Goal: Task Accomplishment & Management: Complete application form

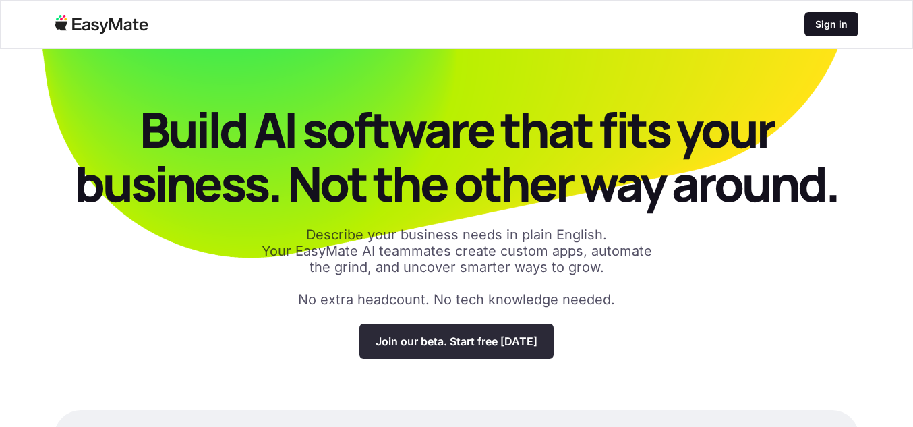
click at [455, 343] on p "Join our beta. Start free [DATE]" at bounding box center [457, 341] width 162 height 13
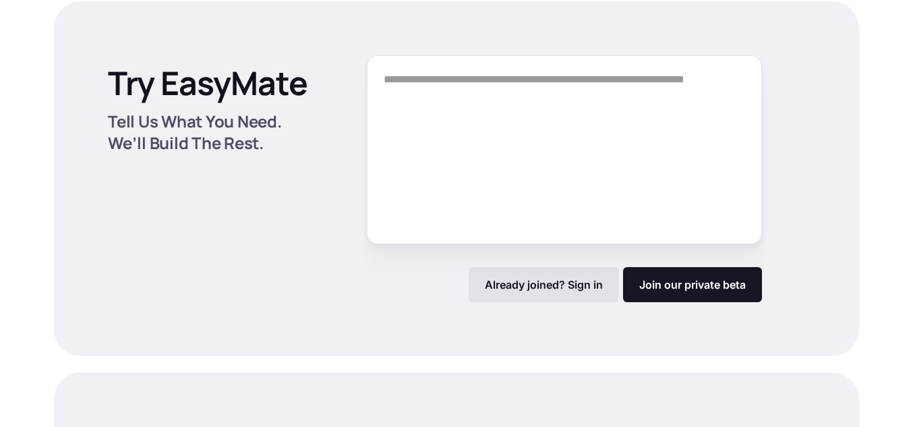
scroll to position [1778, 0]
click at [700, 281] on link "Join our private beta" at bounding box center [692, 283] width 139 height 35
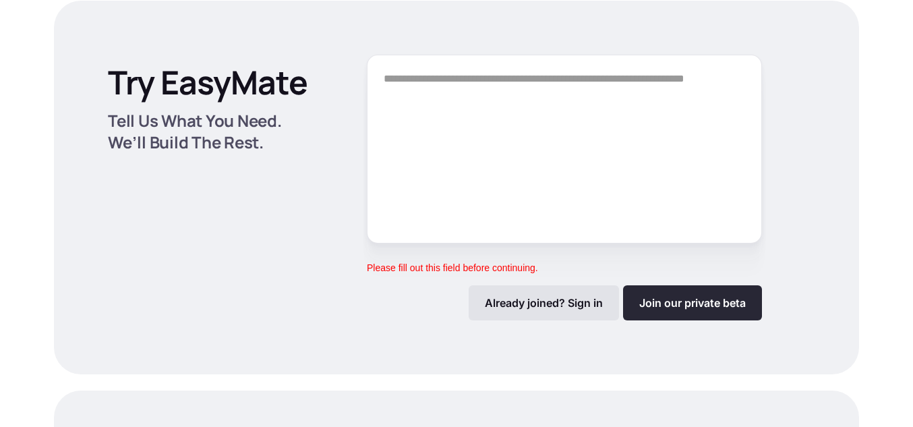
click at [688, 309] on link "Join our private beta" at bounding box center [692, 302] width 139 height 35
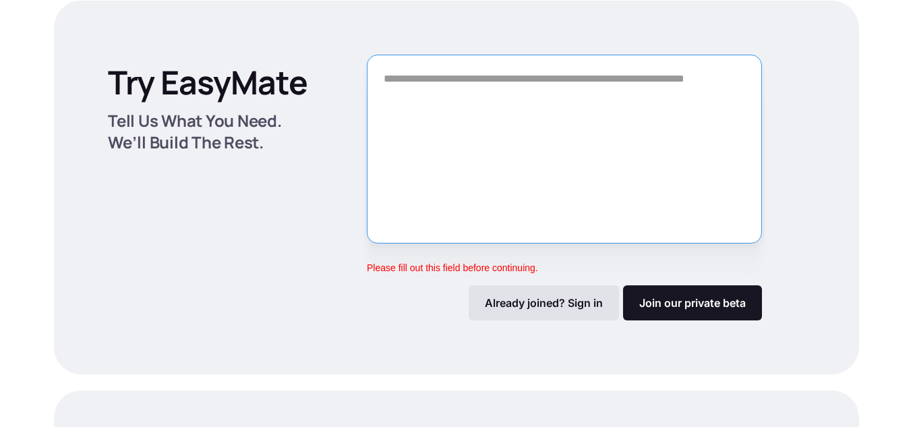
click at [500, 103] on textarea "Form" at bounding box center [564, 149] width 395 height 189
click at [504, 101] on textarea "Form" at bounding box center [564, 149] width 395 height 189
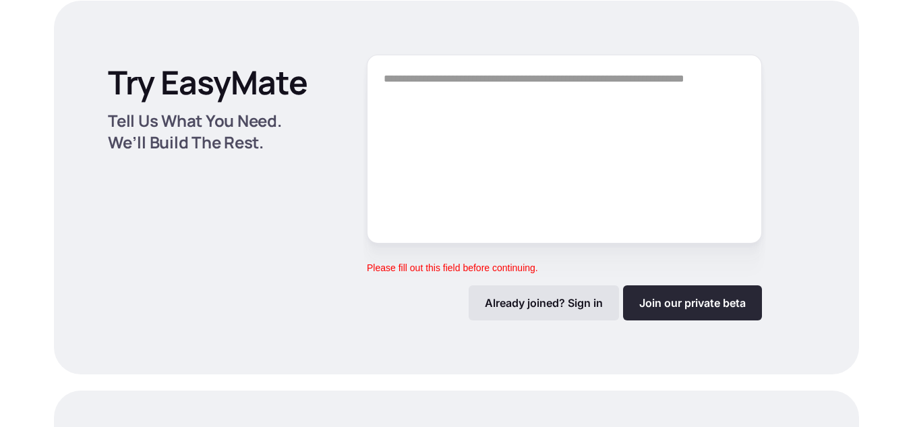
click at [664, 312] on link "Join our private beta" at bounding box center [692, 302] width 139 height 35
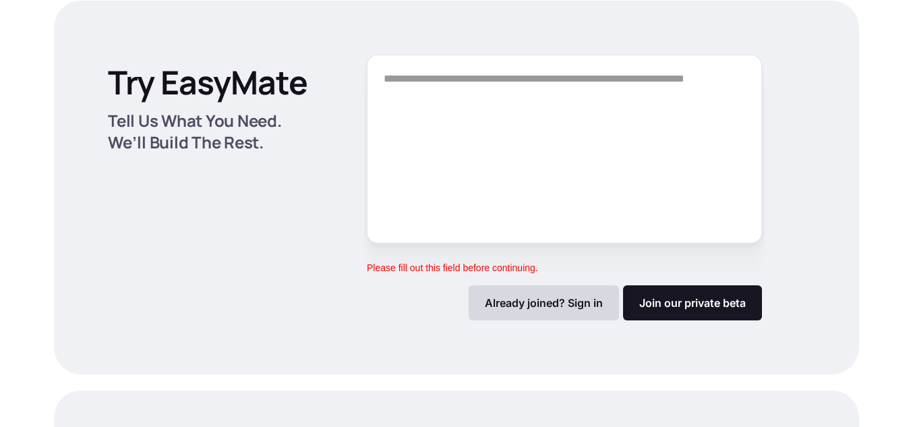
click at [567, 297] on p "Already joined? Sign in" at bounding box center [544, 302] width 118 height 13
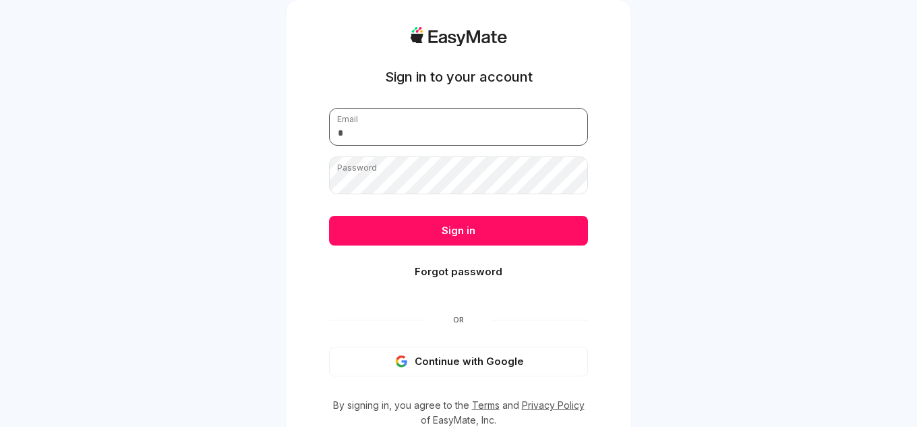
click at [355, 112] on input "email" at bounding box center [458, 127] width 259 height 38
click at [451, 370] on button "Continue with Google" at bounding box center [458, 362] width 259 height 30
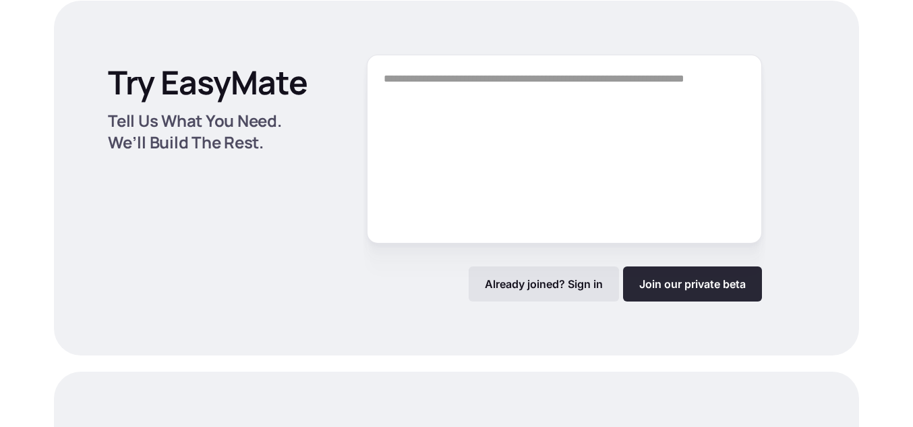
click at [647, 271] on link "Join our private beta" at bounding box center [692, 283] width 139 height 35
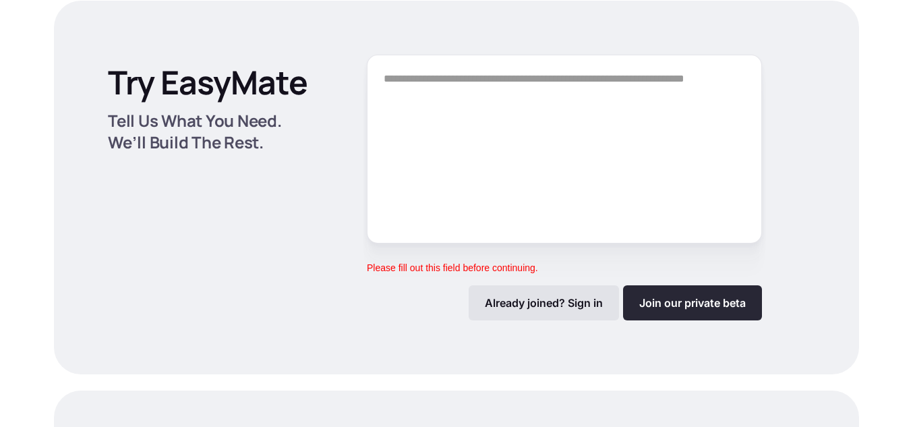
click at [654, 299] on link "Join our private beta" at bounding box center [692, 302] width 139 height 35
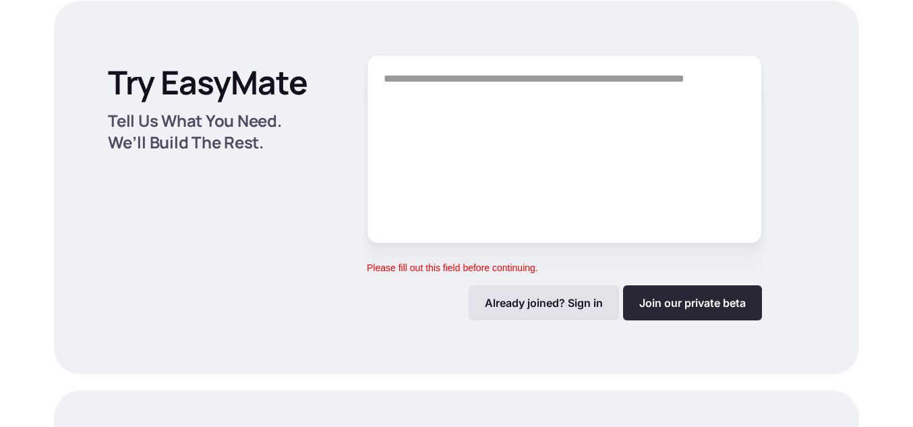
click at [654, 299] on link "Join our private beta" at bounding box center [692, 302] width 139 height 35
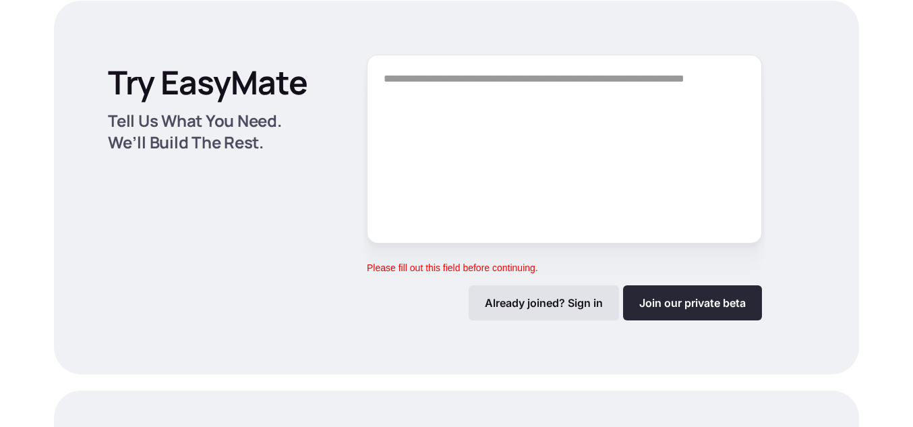
click at [654, 299] on link "Join our private beta" at bounding box center [692, 302] width 139 height 35
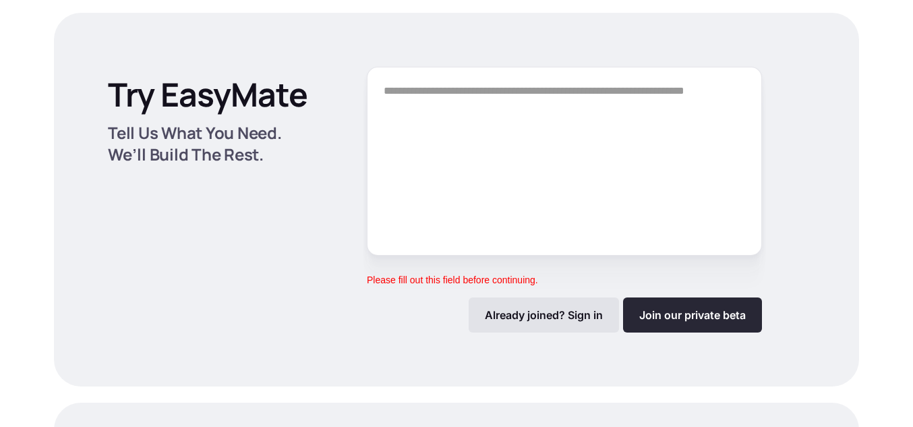
scroll to position [1763, 0]
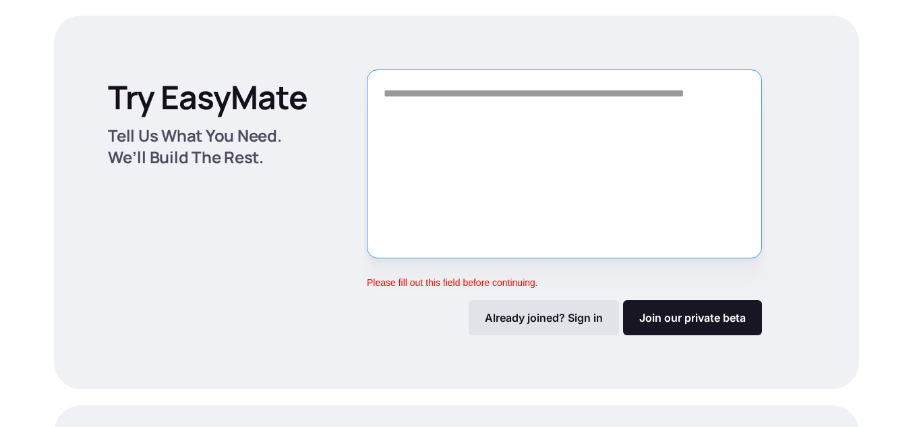
click at [495, 104] on textarea "Form" at bounding box center [564, 163] width 395 height 189
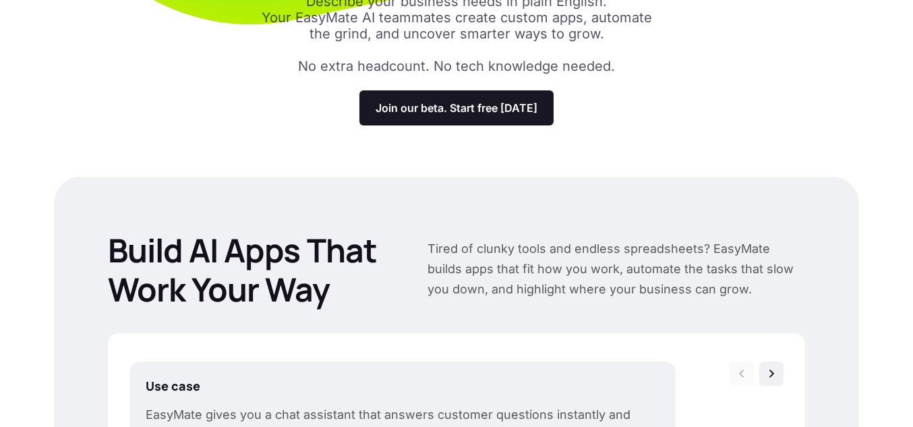
scroll to position [0, 0]
